Goal: Task Accomplishment & Management: Manage account settings

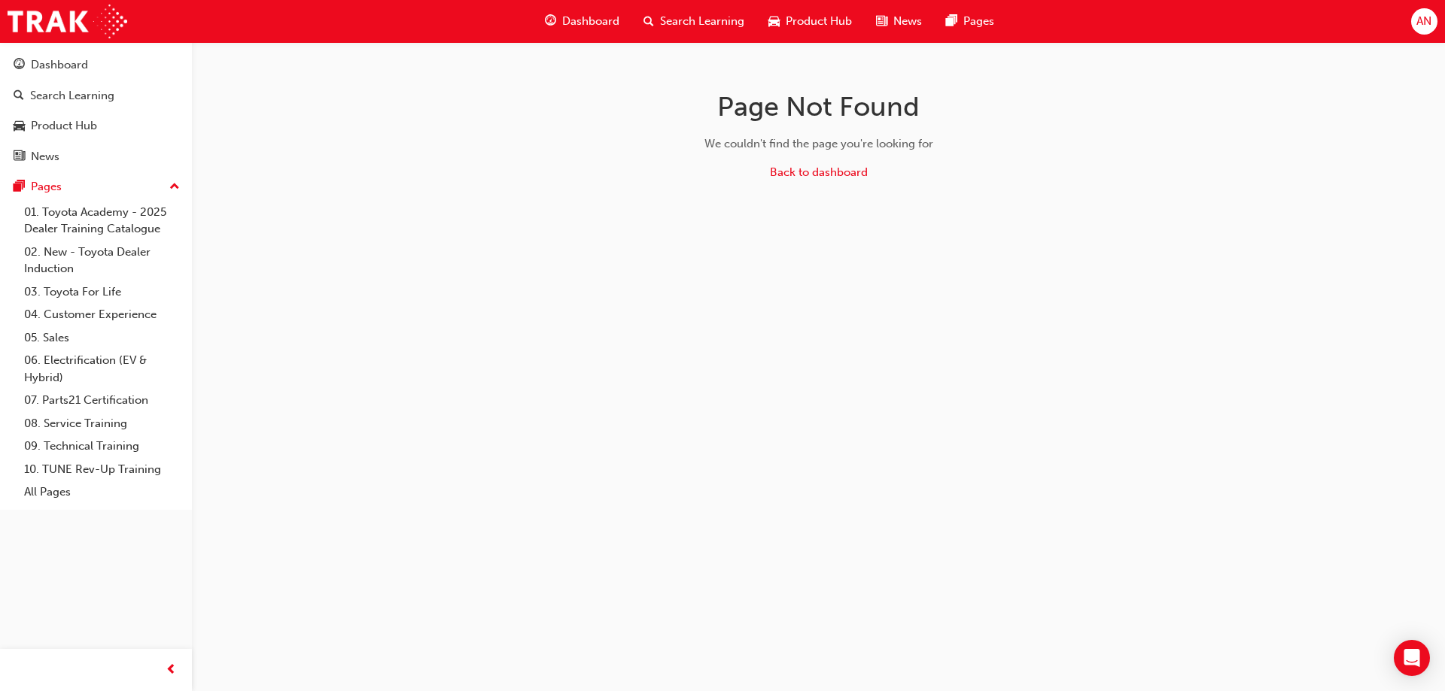
click at [1417, 16] on span "AN" at bounding box center [1423, 21] width 15 height 17
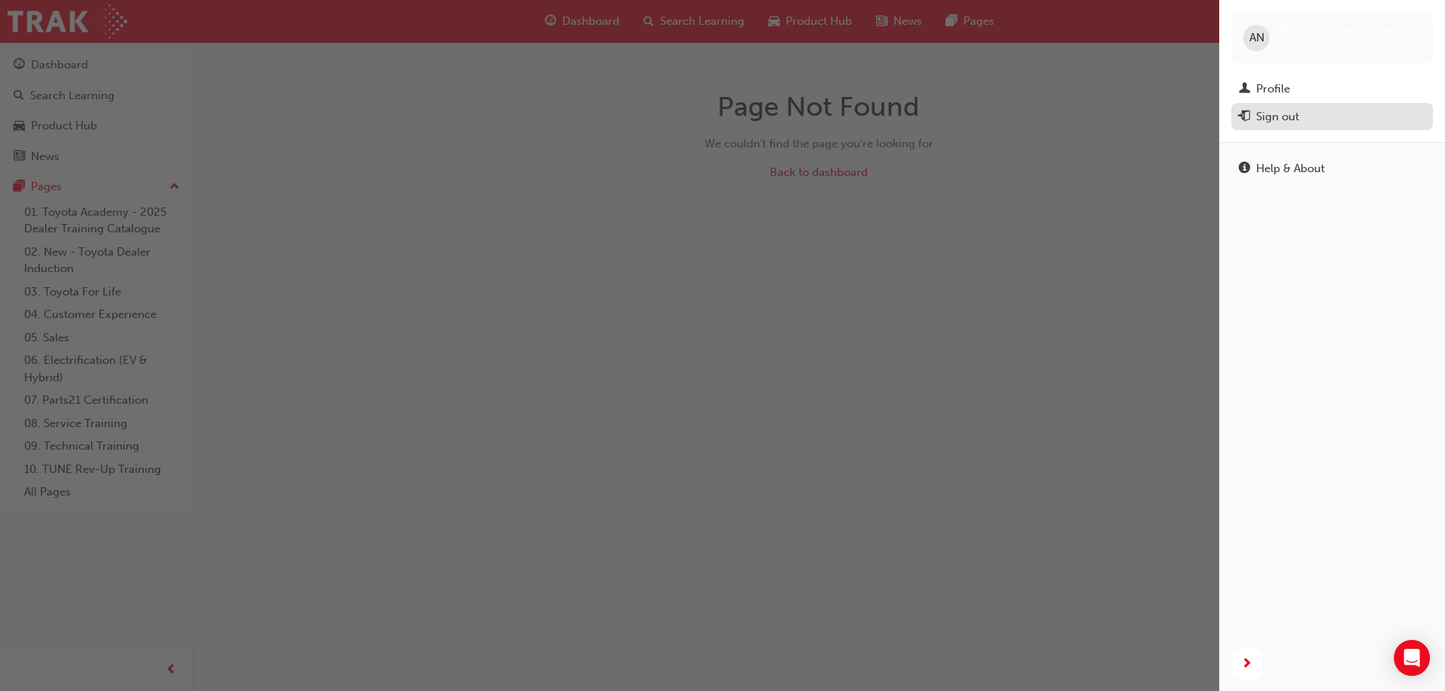
click at [1284, 113] on div "Sign out" at bounding box center [1277, 116] width 43 height 17
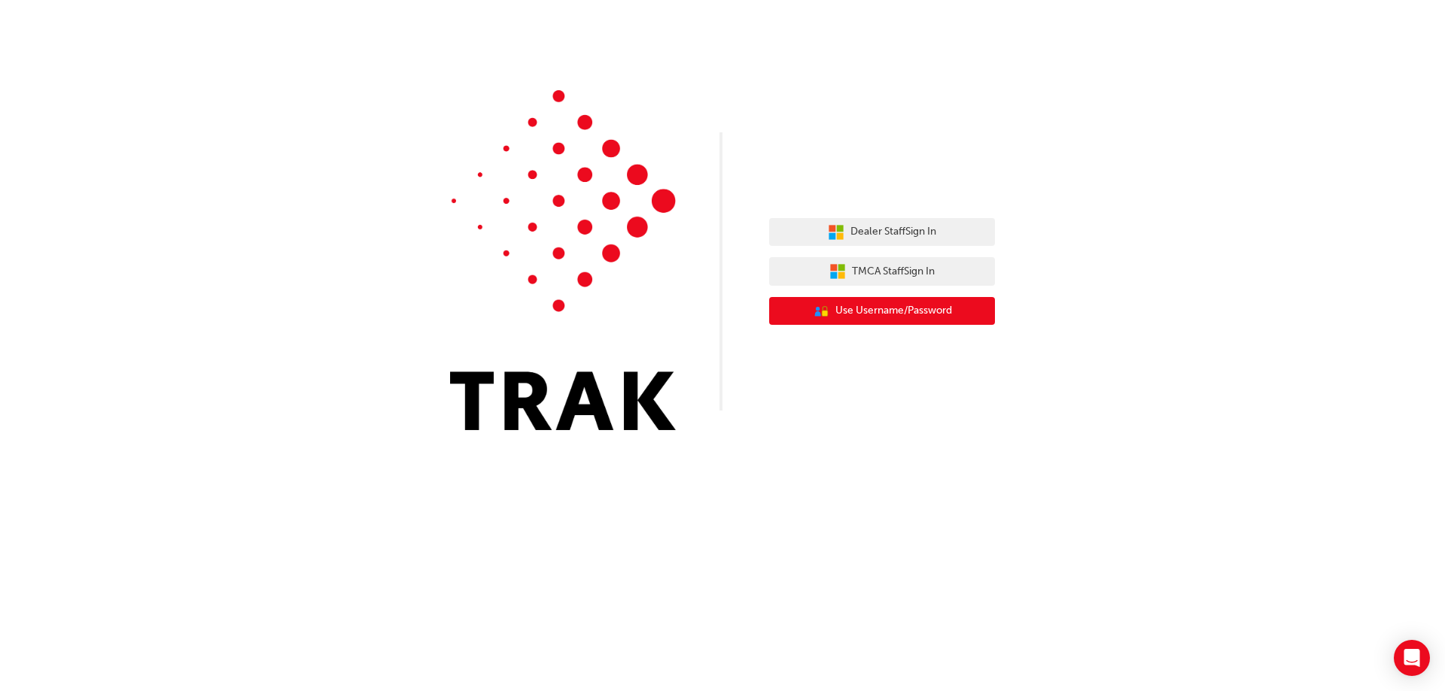
click at [852, 309] on span "Use Username/Password" at bounding box center [893, 310] width 117 height 17
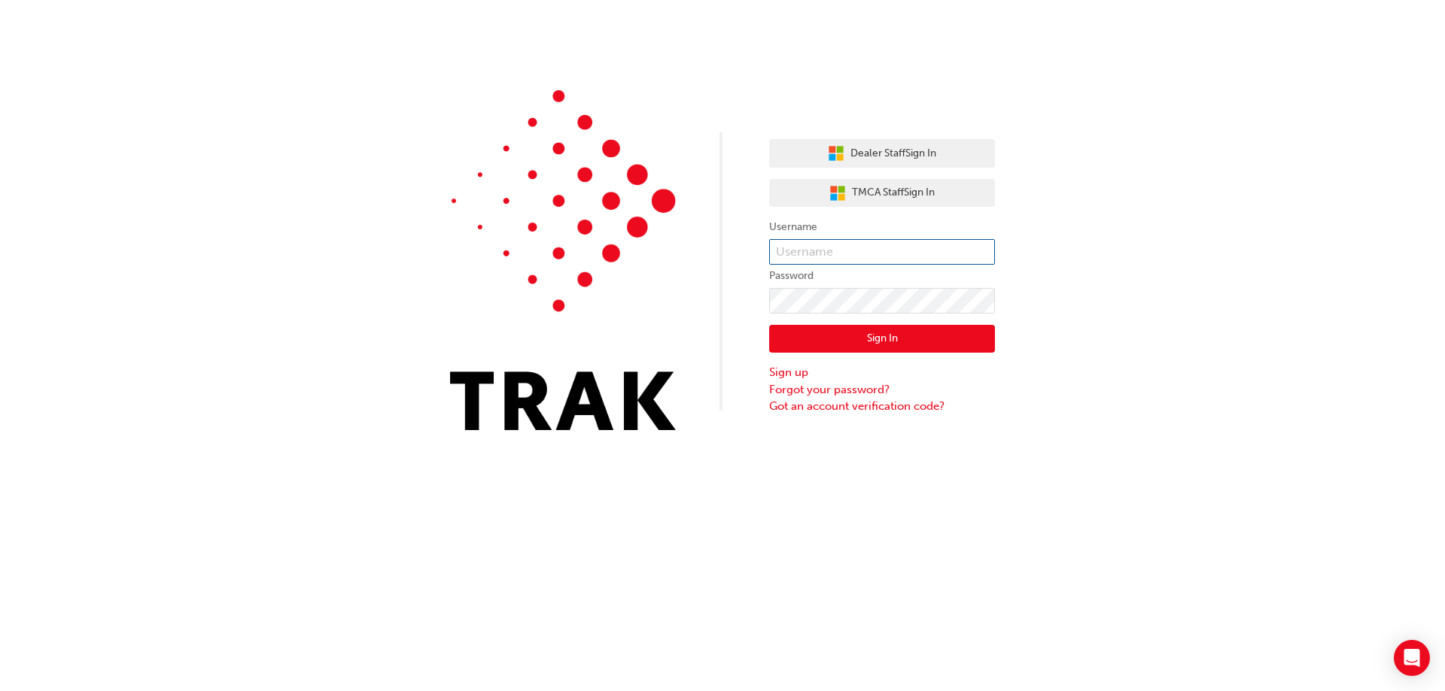
click at [807, 254] on input "text" at bounding box center [882, 252] width 226 height 26
type input "Dylan.Scully"
click button "Sign In" at bounding box center [882, 339] width 226 height 29
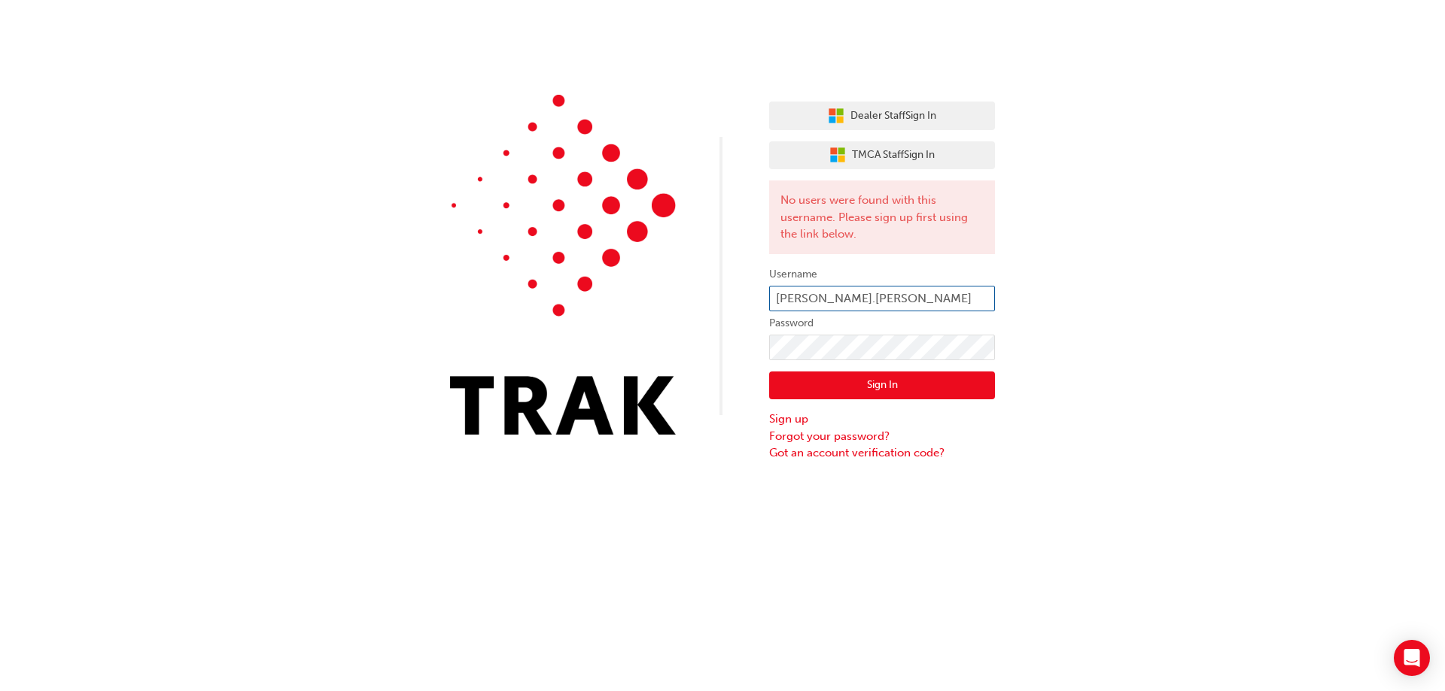
click at [855, 299] on input "Dylan.Scully" at bounding box center [882, 299] width 226 height 26
click at [725, 358] on div "Dealer Staff Sign In TMCA Staff Sign In No users were found with this username.…" at bounding box center [722, 231] width 1445 height 462
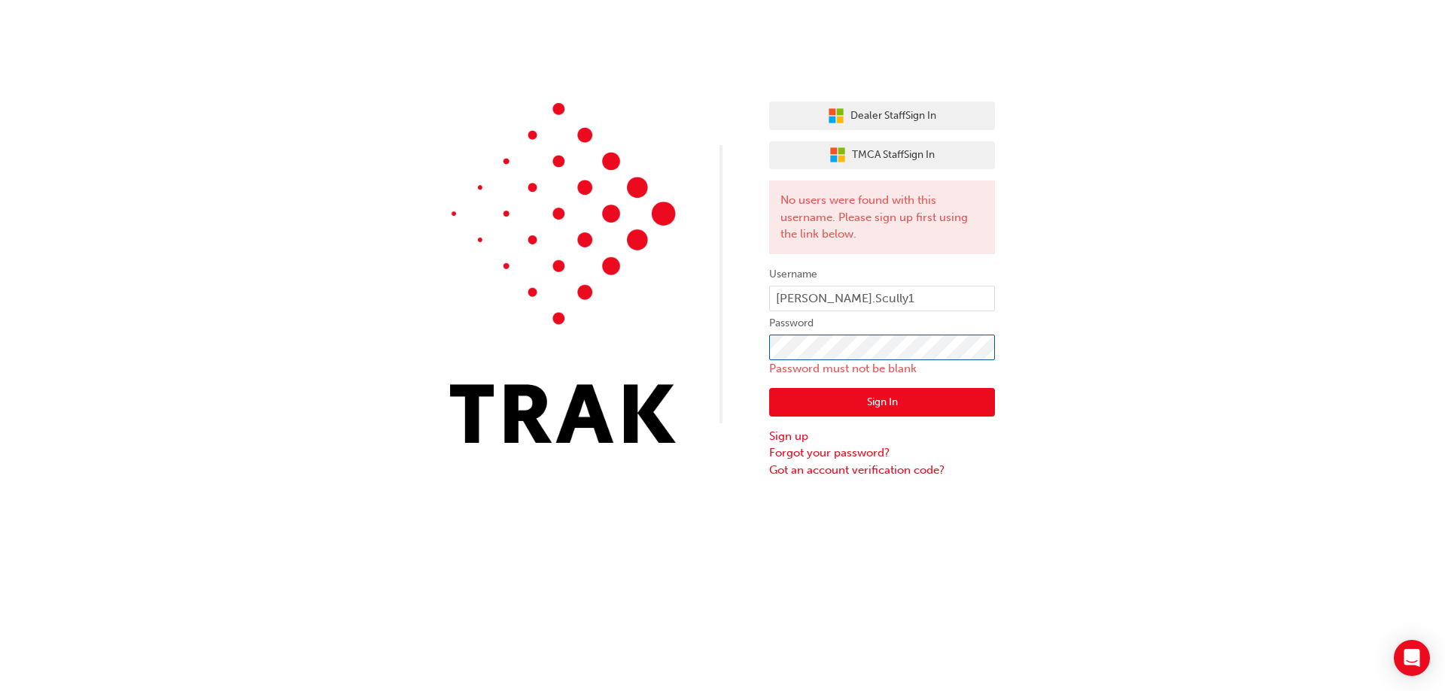
click at [769, 388] on button "Sign In" at bounding box center [882, 402] width 226 height 29
click at [857, 294] on input "Dylan.Scully1" at bounding box center [882, 299] width 226 height 26
type input "Dylan.Scully"
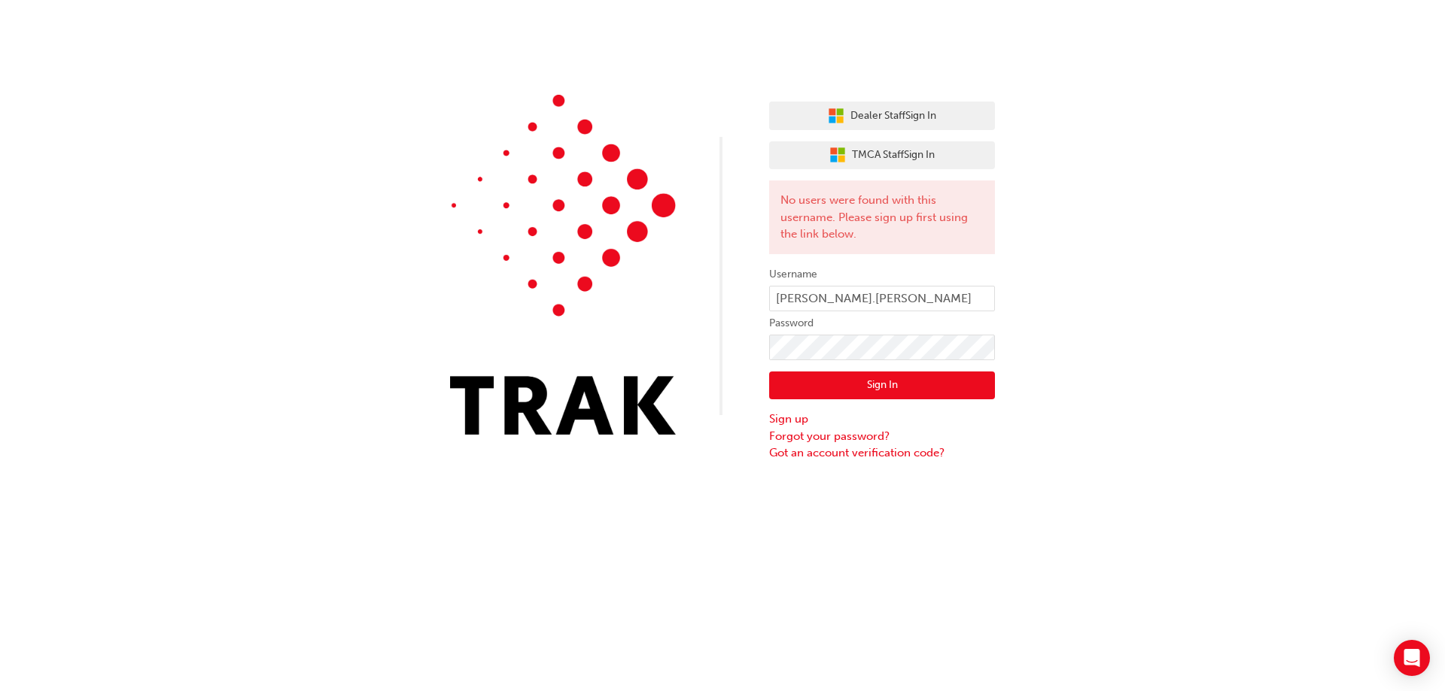
click at [860, 388] on button "Sign In" at bounding box center [882, 386] width 226 height 29
click button "Sign In" at bounding box center [882, 386] width 226 height 29
click at [857, 300] on input "Dylan.Scully" at bounding box center [882, 299] width 226 height 26
type input "Dylan.Scully1"
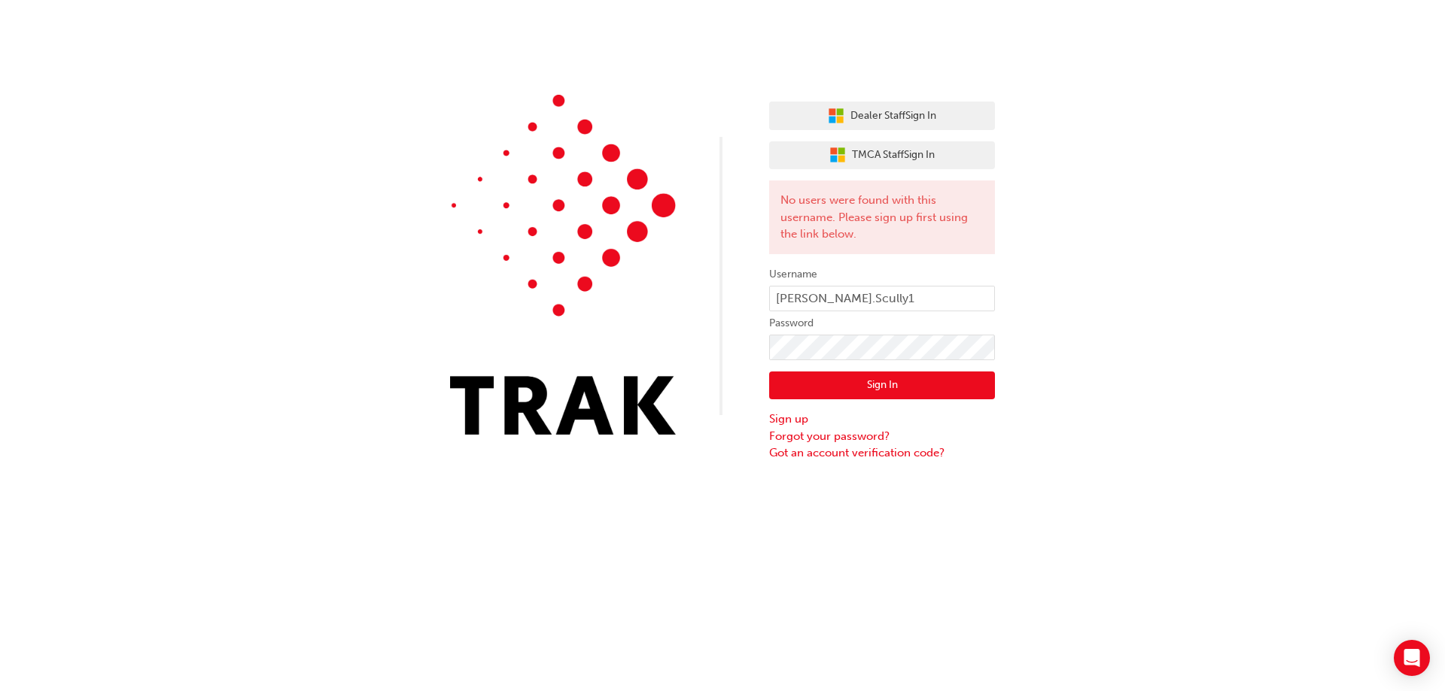
click at [837, 387] on button "Sign In" at bounding box center [882, 386] width 226 height 29
click at [755, 351] on div "Dealer Staff Sign In TMCA Staff Sign In No users were found with this username.…" at bounding box center [722, 231] width 1445 height 462
click button "Sign In" at bounding box center [882, 386] width 226 height 29
click at [818, 298] on input "Dylan.Scully1" at bounding box center [882, 299] width 226 height 26
drag, startPoint x: 863, startPoint y: 297, endPoint x: 758, endPoint y: 303, distance: 104.8
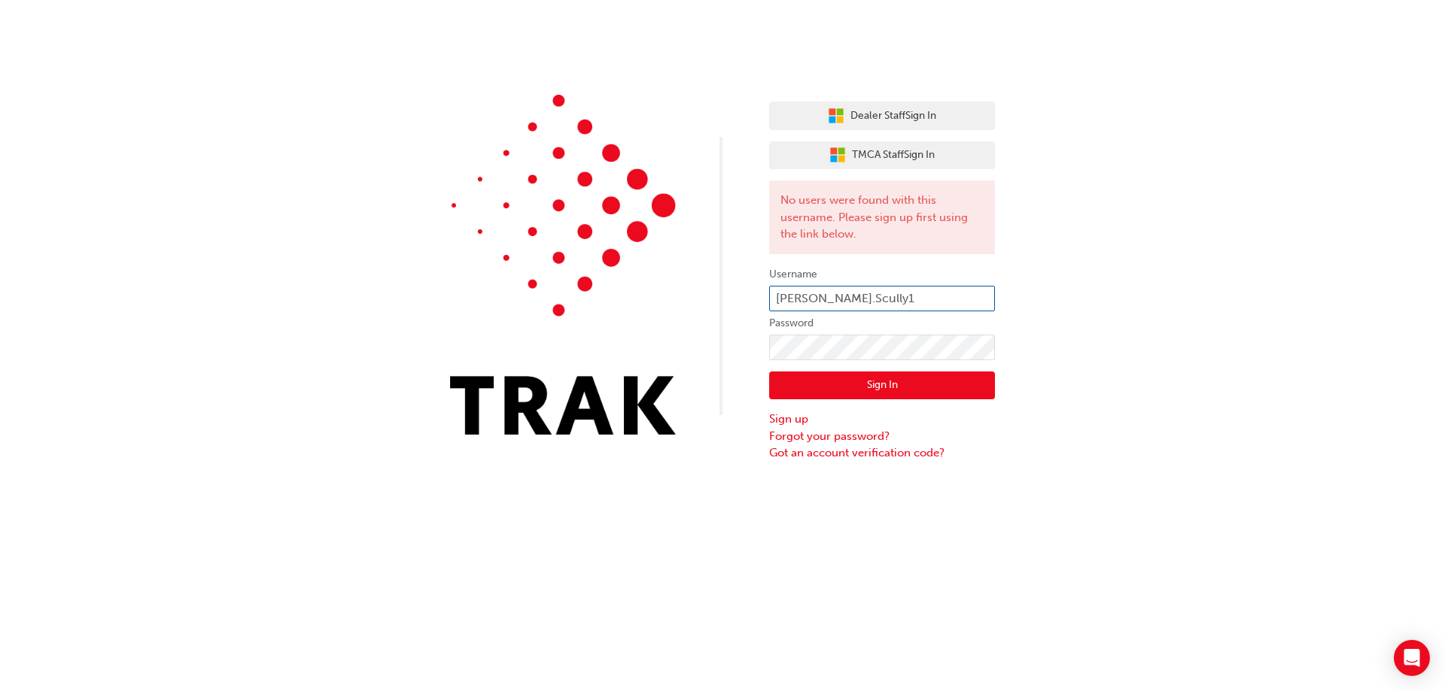
click at [758, 303] on div "Dealer Staff Sign In TMCA Staff Sign In No users were found with this username.…" at bounding box center [722, 231] width 1445 height 462
type input "Dylan.Scully"
click button "Sign In" at bounding box center [882, 386] width 226 height 29
click at [804, 439] on link "Forgot your password?" at bounding box center [882, 436] width 226 height 17
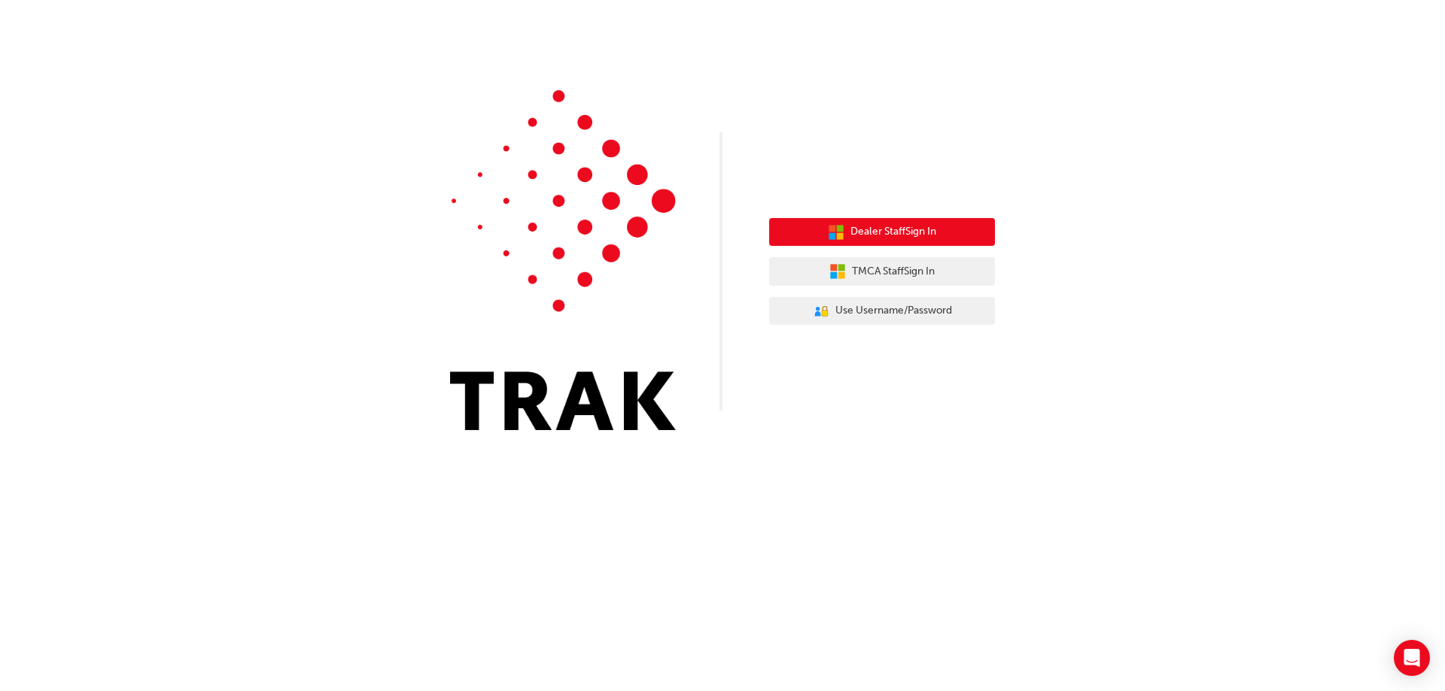
click at [903, 242] on button "Dealer Staff Sign In" at bounding box center [882, 232] width 226 height 29
